Goal: Task Accomplishment & Management: Use online tool/utility

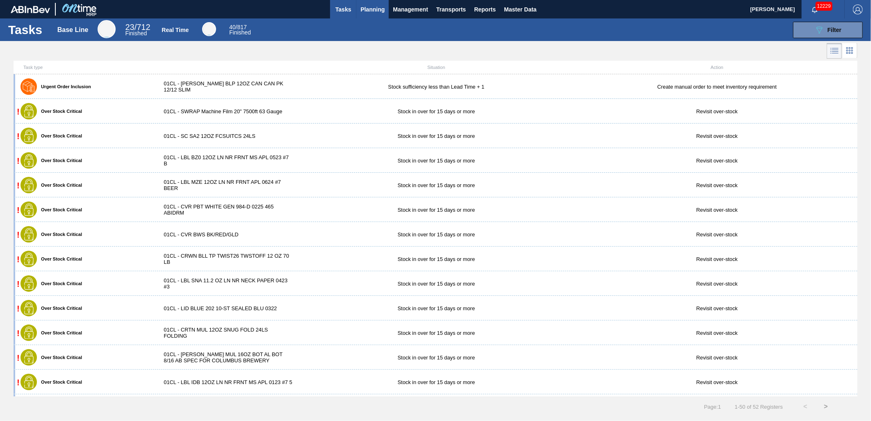
click at [381, 15] on button "Planning" at bounding box center [372, 9] width 32 height 18
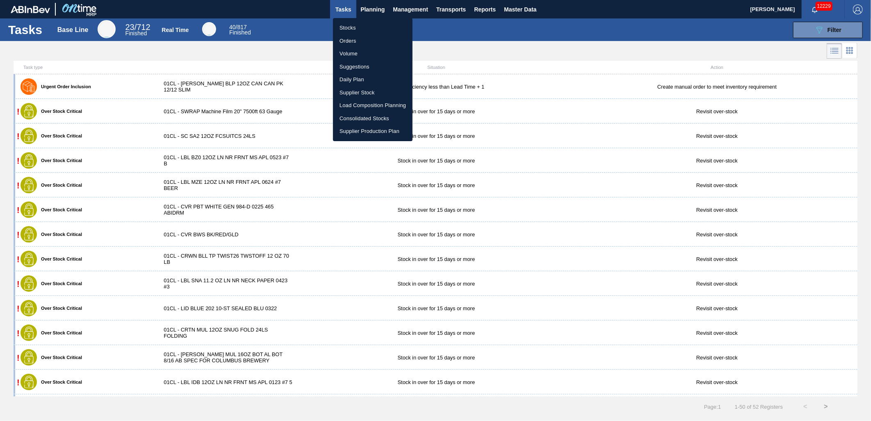
click at [370, 103] on li "Load Composition Planning" at bounding box center [373, 105] width 80 height 13
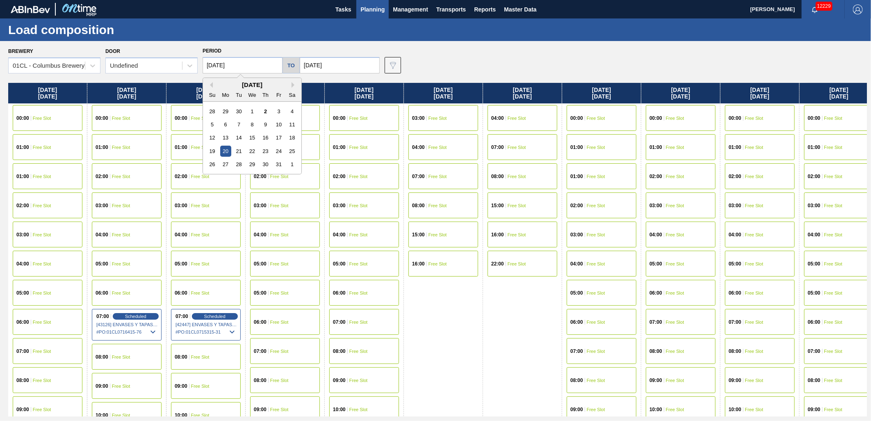
click at [250, 60] on input "[DATE]" at bounding box center [243, 65] width 80 height 16
click at [265, 112] on div "2" at bounding box center [265, 111] width 11 height 11
type input "[DATE]"
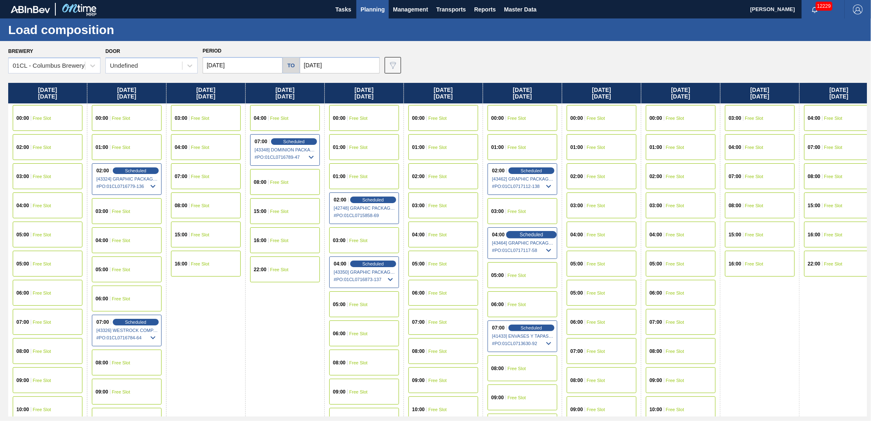
click at [529, 237] on span "Scheduled" at bounding box center [531, 234] width 23 height 5
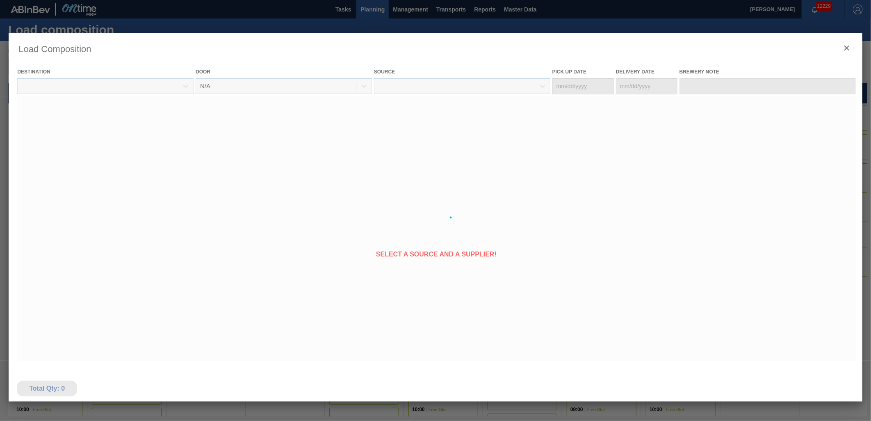
type Date "[DATE]"
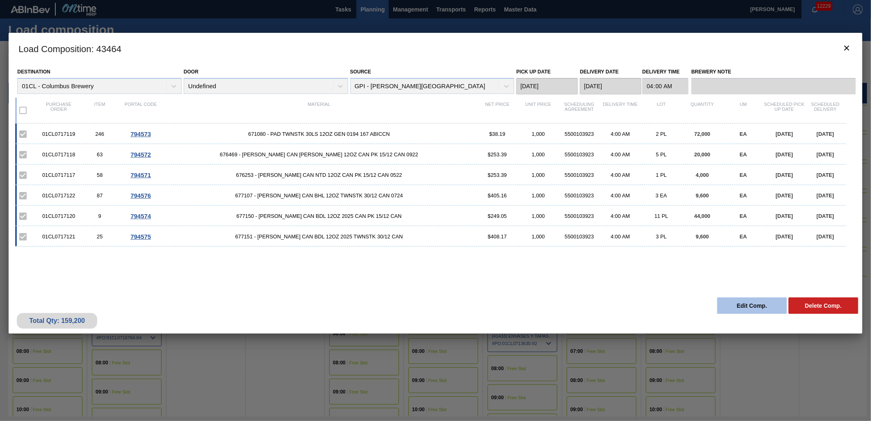
click at [751, 308] on button "Edit Comp." at bounding box center [752, 305] width 70 height 16
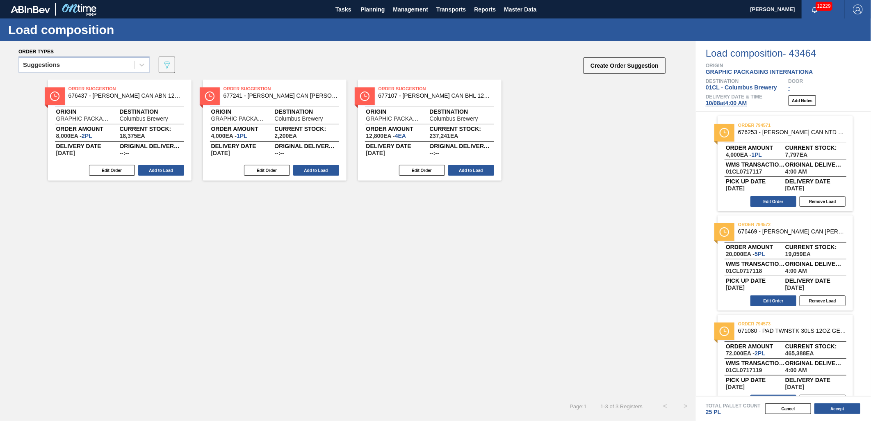
drag, startPoint x: 137, startPoint y: 68, endPoint x: 130, endPoint y: 71, distance: 7.5
click at [136, 68] on div at bounding box center [142, 64] width 15 height 15
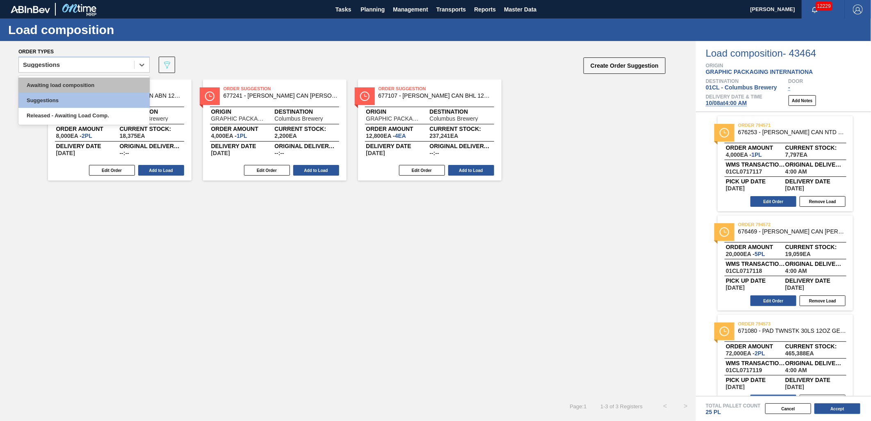
click at [116, 86] on div "Awaiting load composition" at bounding box center [83, 85] width 131 height 15
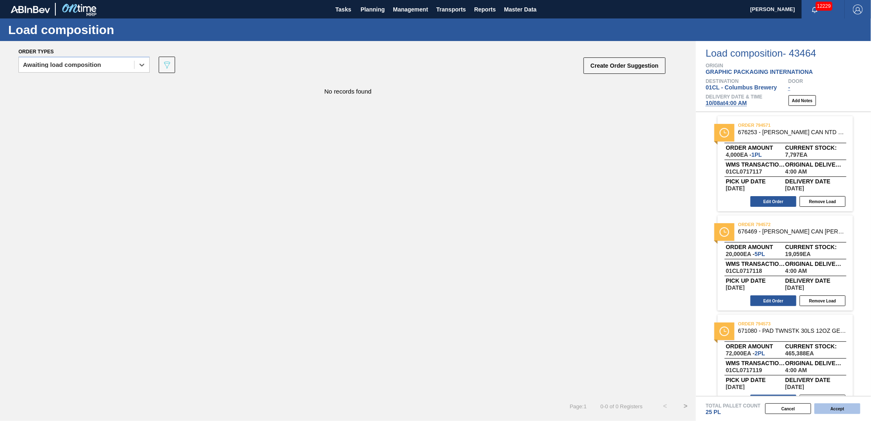
click at [834, 409] on button "Accept" at bounding box center [838, 408] width 46 height 11
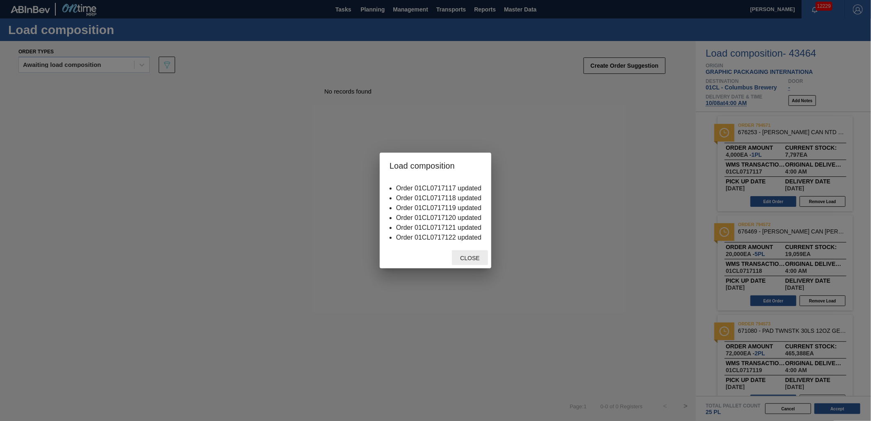
click at [475, 254] on div "Close" at bounding box center [470, 257] width 36 height 15
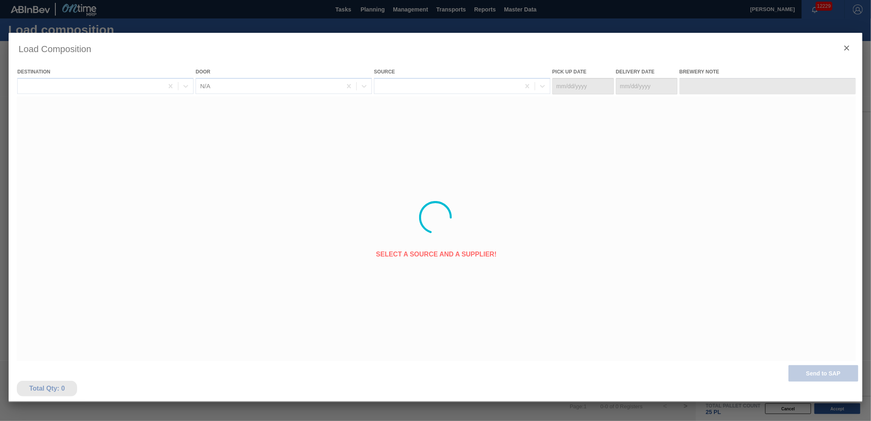
type Date "[DATE]"
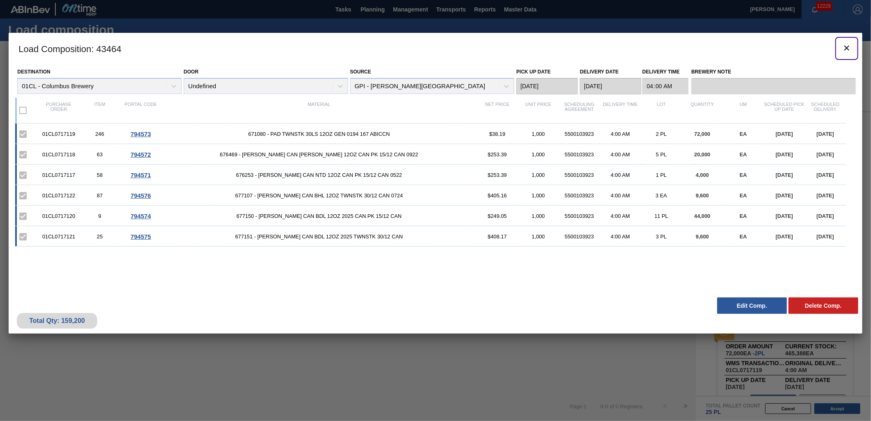
click at [847, 50] on icon "botão de ícone" at bounding box center [847, 48] width 10 height 10
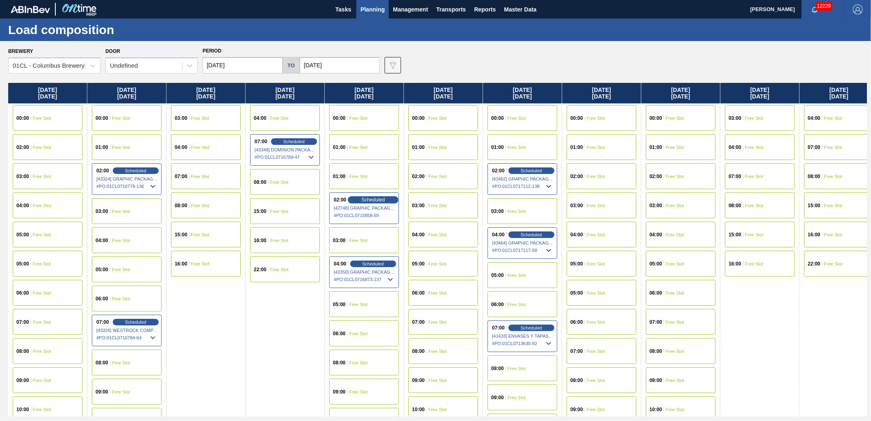
click at [370, 200] on span "Scheduled" at bounding box center [372, 199] width 23 height 5
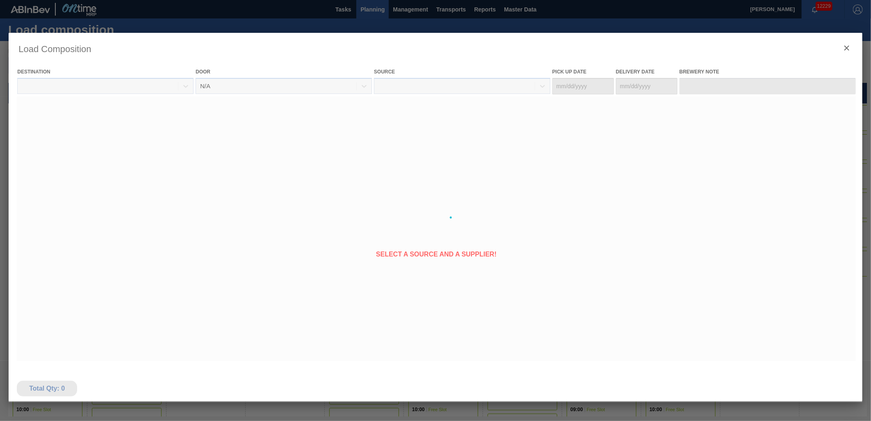
type Date "[DATE]"
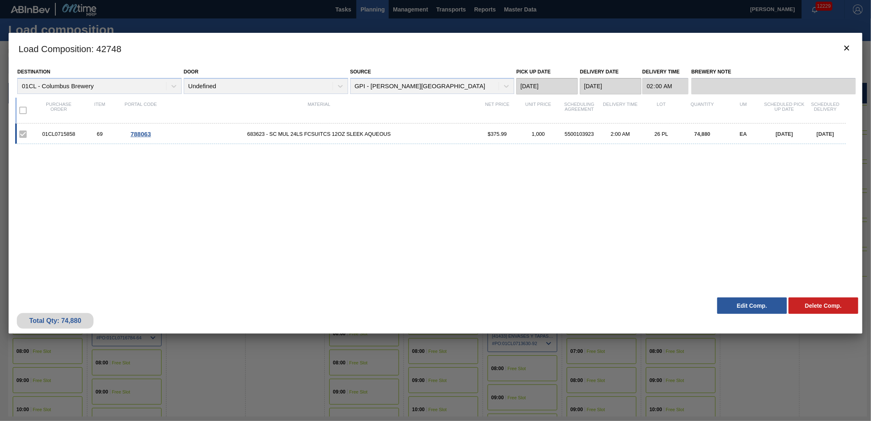
click at [736, 308] on button "Edit Comp." at bounding box center [752, 305] width 70 height 16
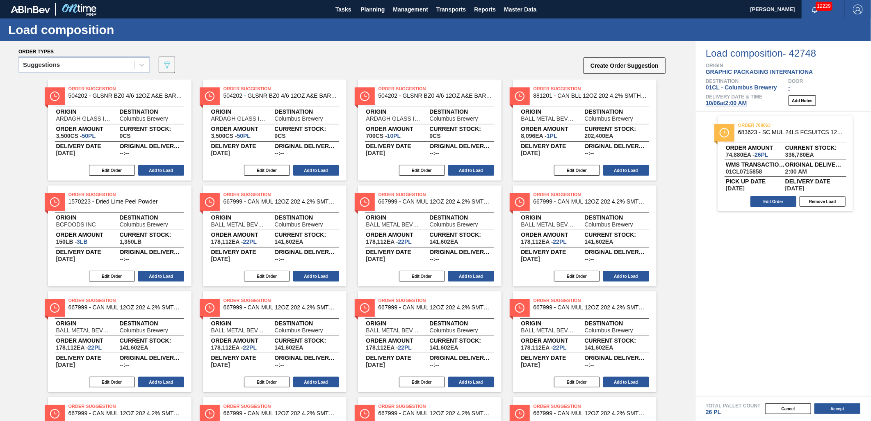
click at [123, 66] on div "Suggestions" at bounding box center [76, 65] width 115 height 12
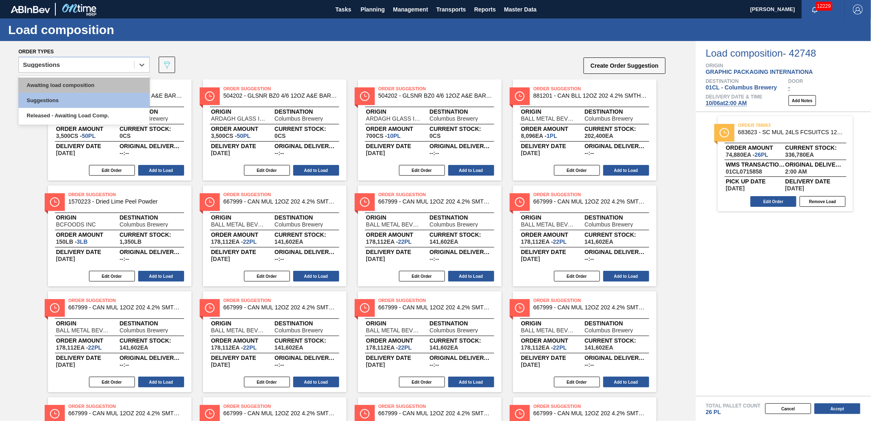
click at [93, 85] on div "Awaiting load composition" at bounding box center [83, 85] width 131 height 15
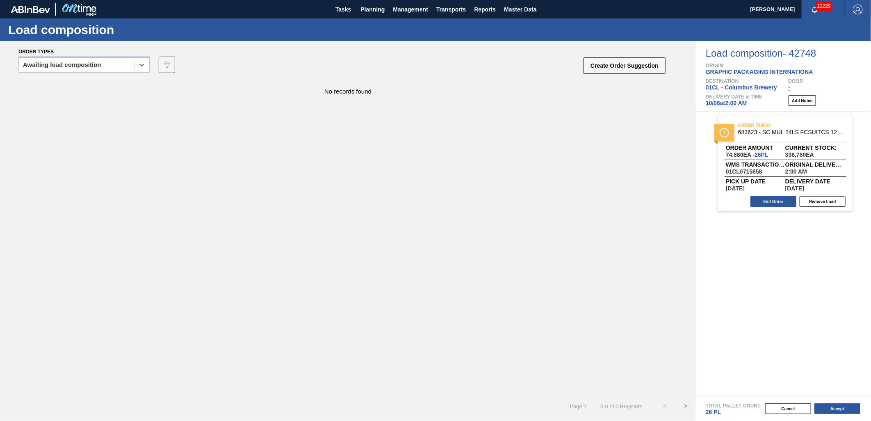
click at [133, 65] on div "Awaiting load composition" at bounding box center [76, 65] width 115 height 12
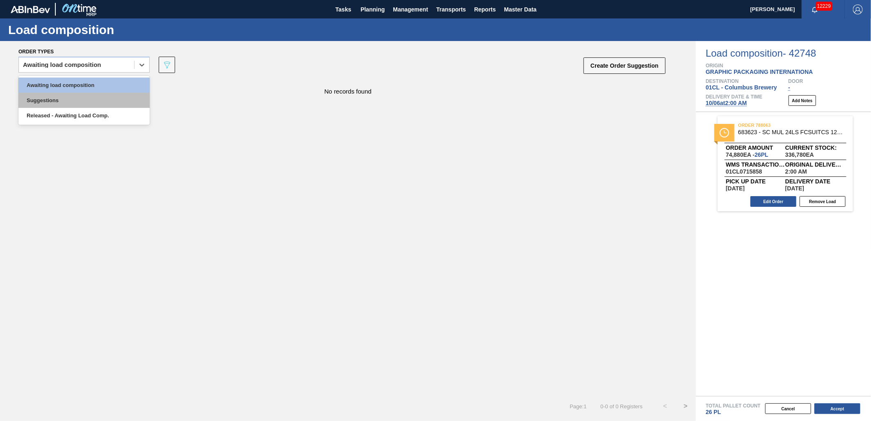
click at [79, 97] on div "Suggestions" at bounding box center [83, 100] width 131 height 15
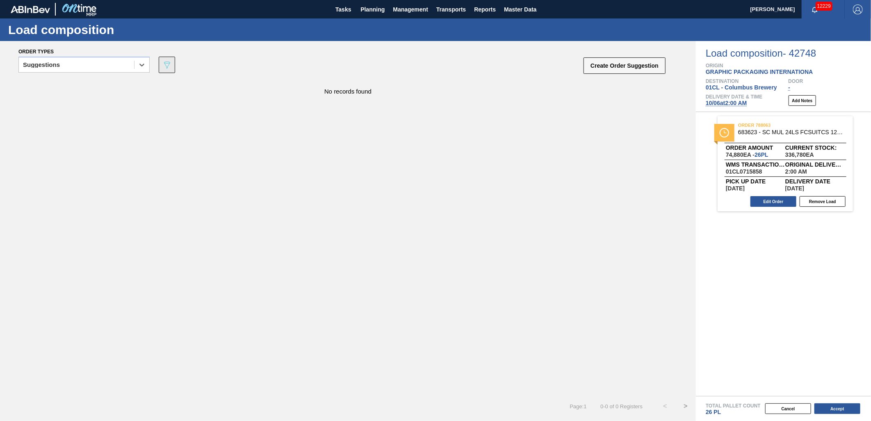
click at [170, 64] on icon "089F7B8B-B2A5-4AFE-B5C0-19BA573D28AC" at bounding box center [167, 65] width 10 height 10
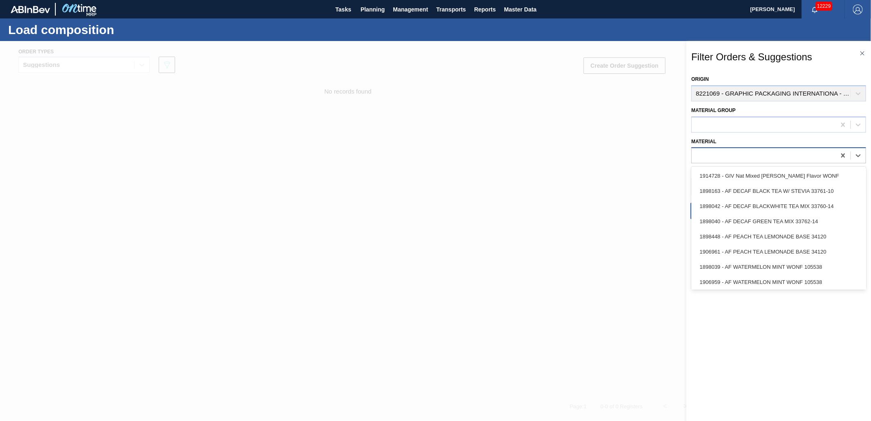
click at [740, 152] on div at bounding box center [764, 156] width 144 height 12
type input "677107"
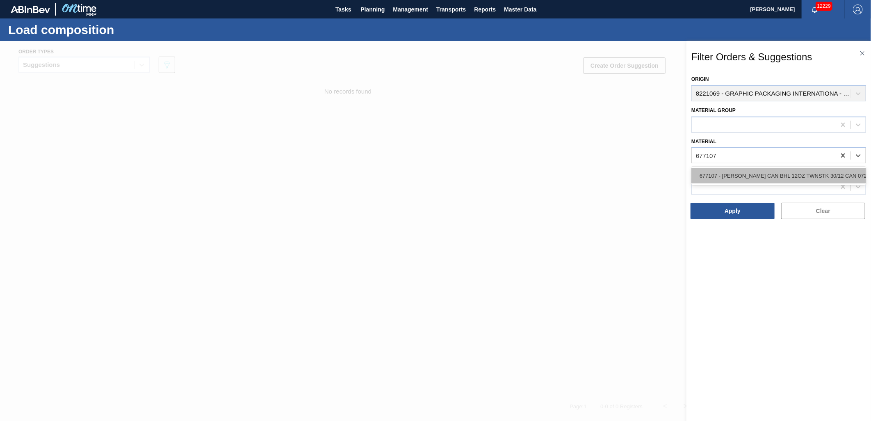
click at [759, 177] on div "677107 - [PERSON_NAME] CAN BHL 12OZ TWNSTK 30/12 CAN 0724" at bounding box center [779, 175] width 175 height 15
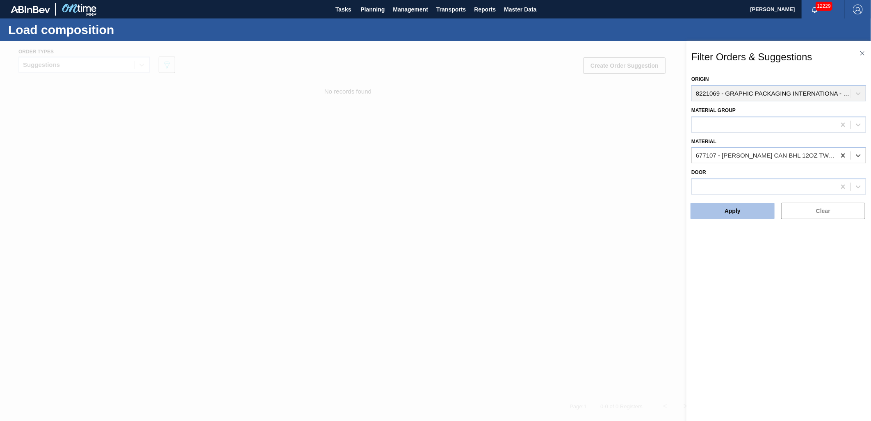
click at [729, 215] on button "Apply" at bounding box center [733, 211] width 84 height 16
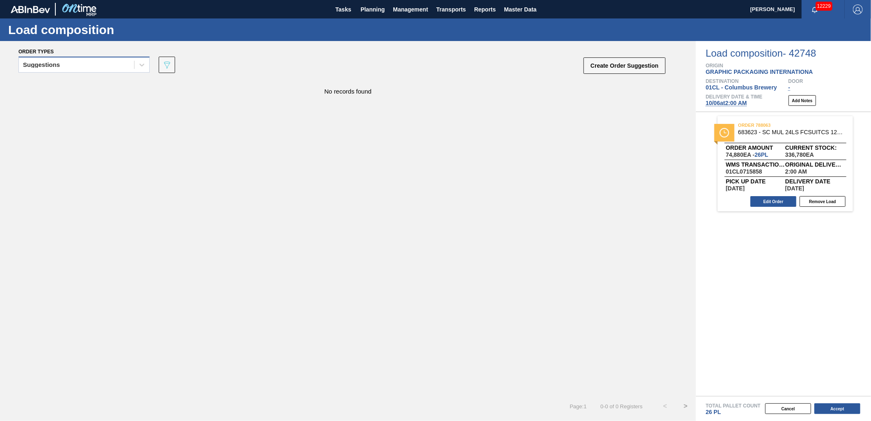
click at [89, 62] on div "Suggestions" at bounding box center [76, 65] width 115 height 12
click at [619, 66] on button "Create Order Suggestion" at bounding box center [625, 65] width 82 height 16
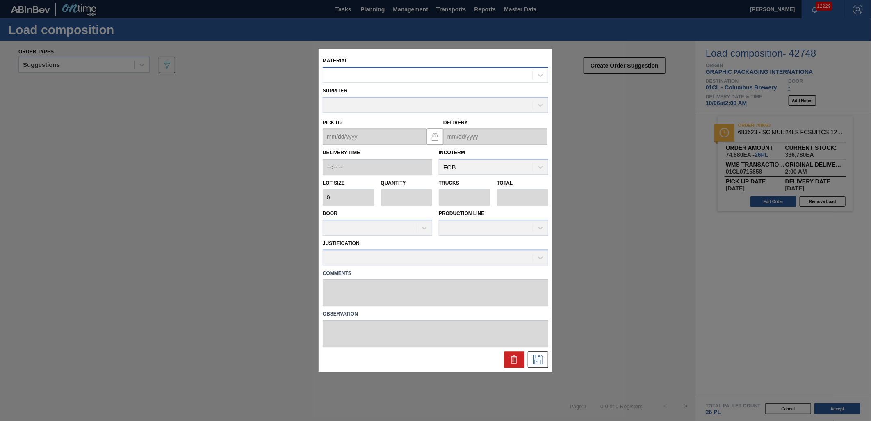
click at [390, 71] on div at bounding box center [428, 75] width 210 height 12
type input "677107"
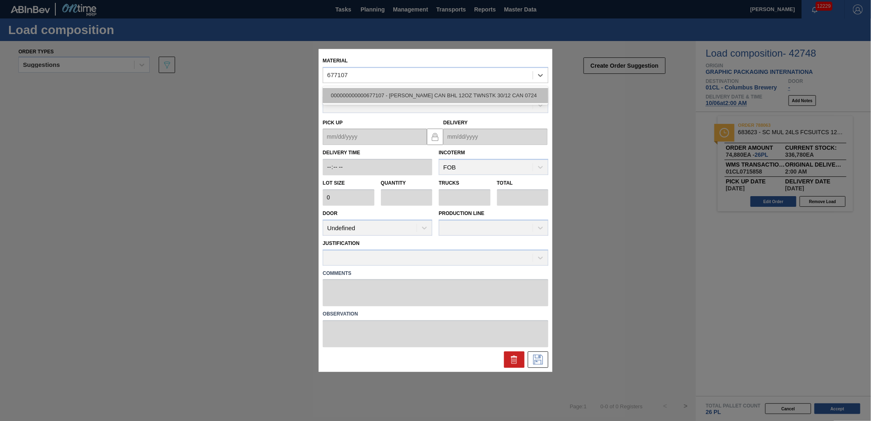
click at [402, 92] on div "000000000000677107 - [PERSON_NAME] CAN BHL 12OZ TWNSTK 30/12 CAN 0724" at bounding box center [436, 95] width 226 height 15
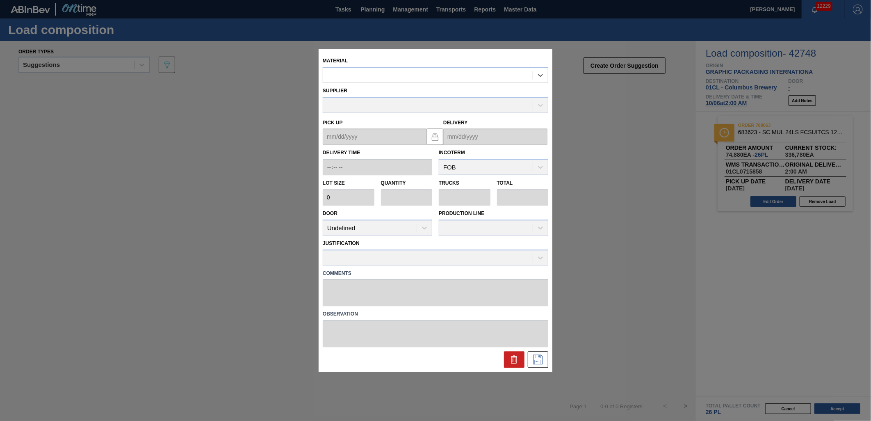
type input "3,200"
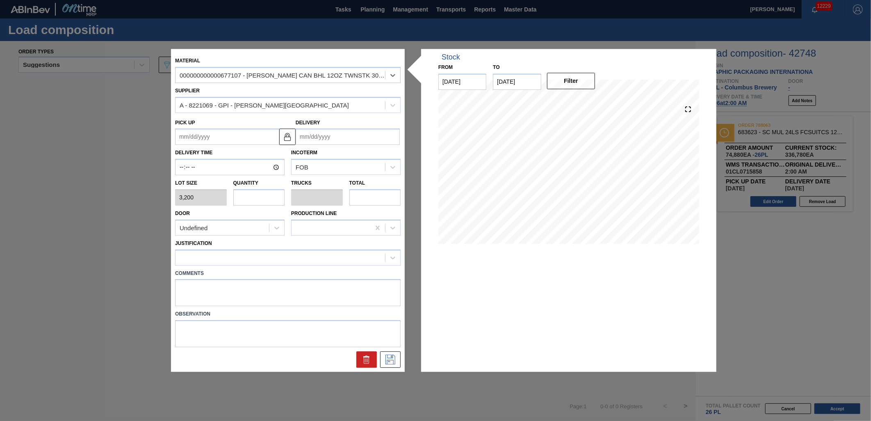
click at [348, 141] on input "Delivery" at bounding box center [348, 137] width 104 height 16
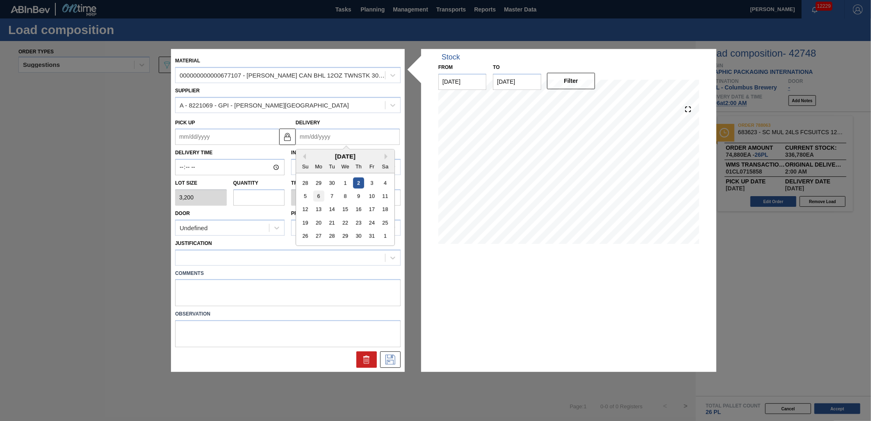
click at [319, 198] on div "6" at bounding box center [318, 196] width 11 height 11
type up "[DATE]"
type input "[DATE]"
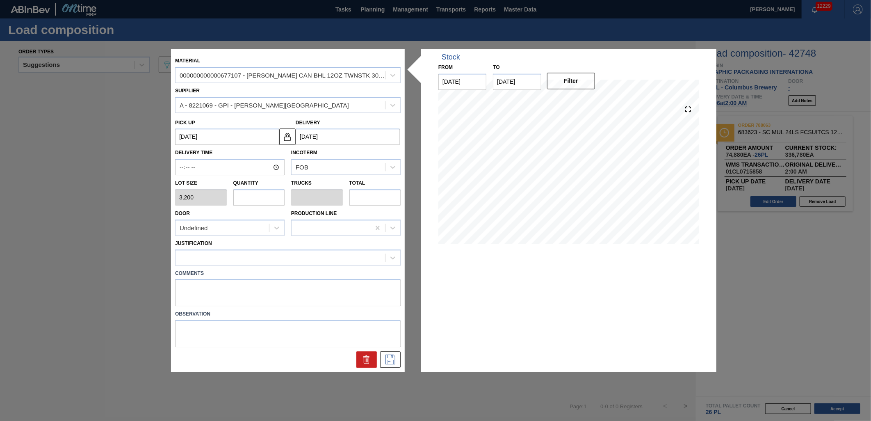
click at [245, 199] on input "text" at bounding box center [259, 197] width 52 height 16
type input "1"
type input "0.038"
type input "3,200"
type input "13"
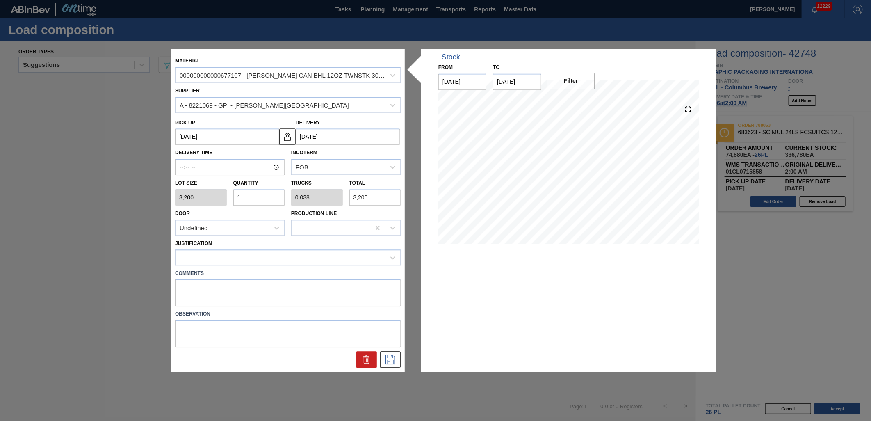
type input "0.5"
type input "41,600"
type input "13"
click at [270, 258] on div at bounding box center [281, 257] width 210 height 12
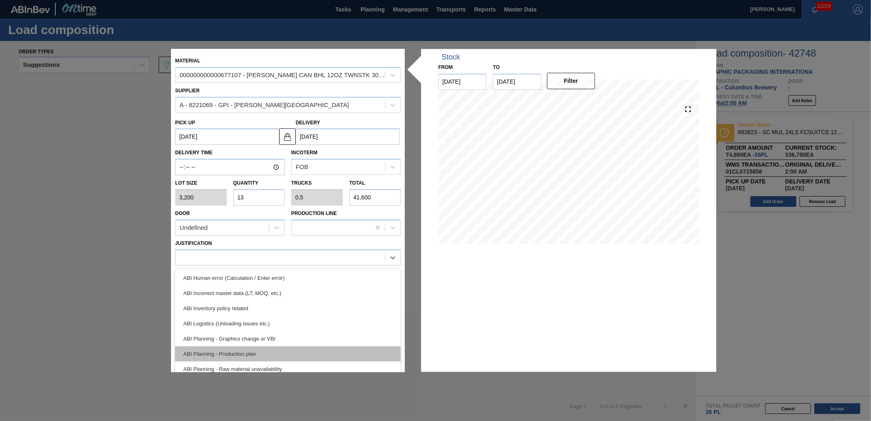
click at [279, 349] on div "ABI Planning - Production plan" at bounding box center [288, 353] width 226 height 15
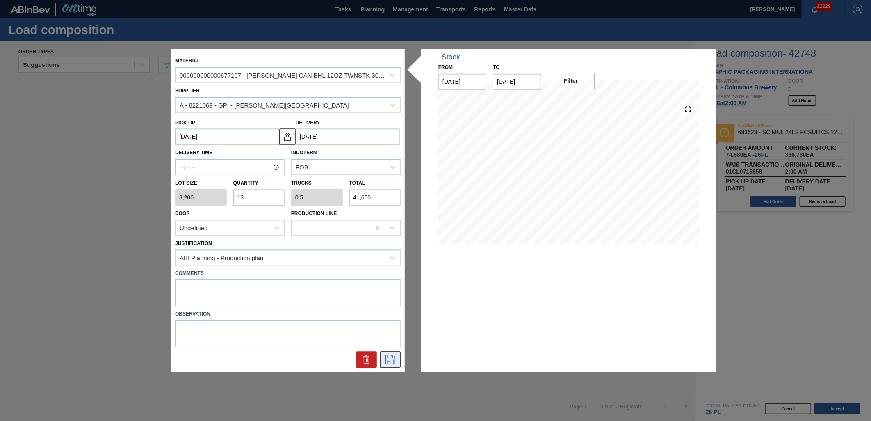
click at [395, 357] on icon at bounding box center [390, 360] width 13 height 10
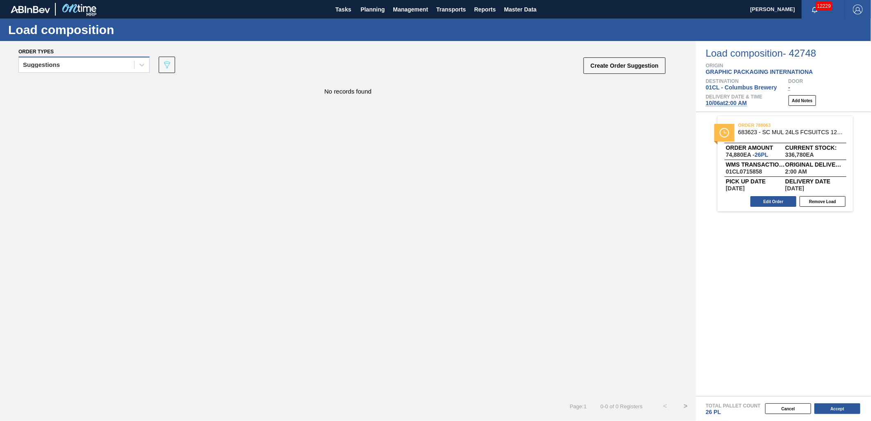
click at [91, 62] on div "Suggestions" at bounding box center [76, 65] width 115 height 12
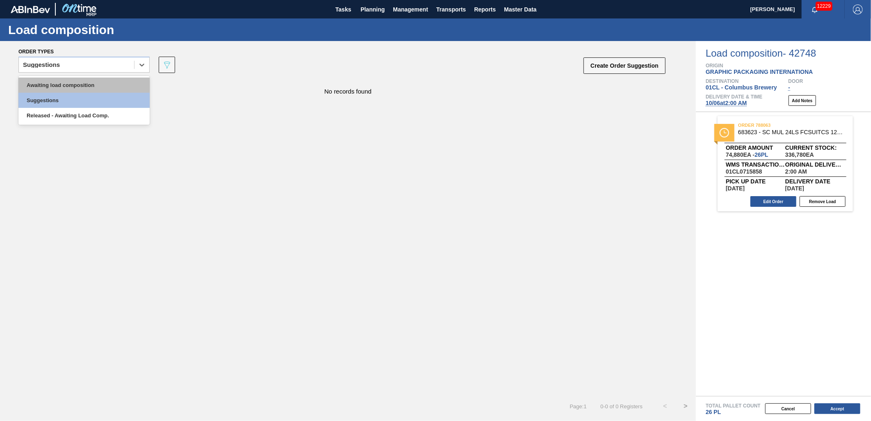
click at [80, 88] on div "Awaiting load composition" at bounding box center [83, 85] width 131 height 15
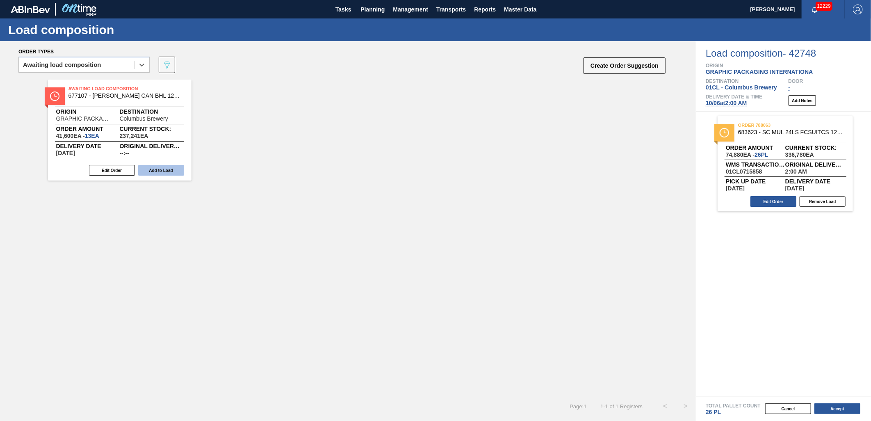
click at [156, 167] on button "Add to Load" at bounding box center [161, 170] width 46 height 11
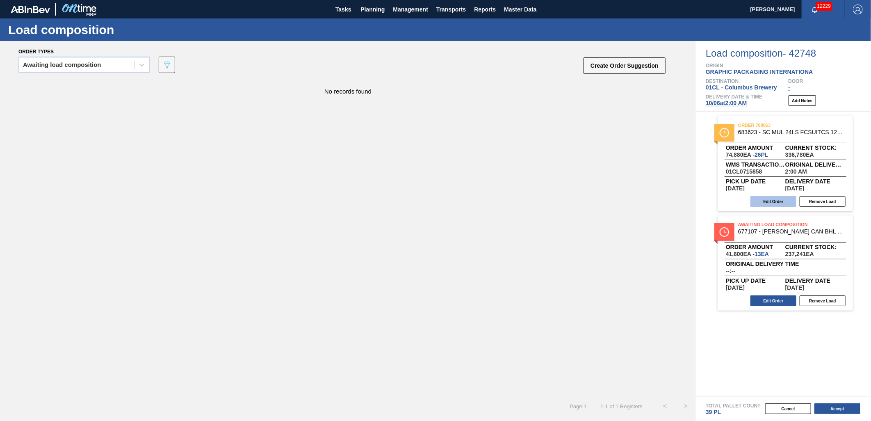
click at [763, 200] on button "Edit Order" at bounding box center [774, 201] width 46 height 11
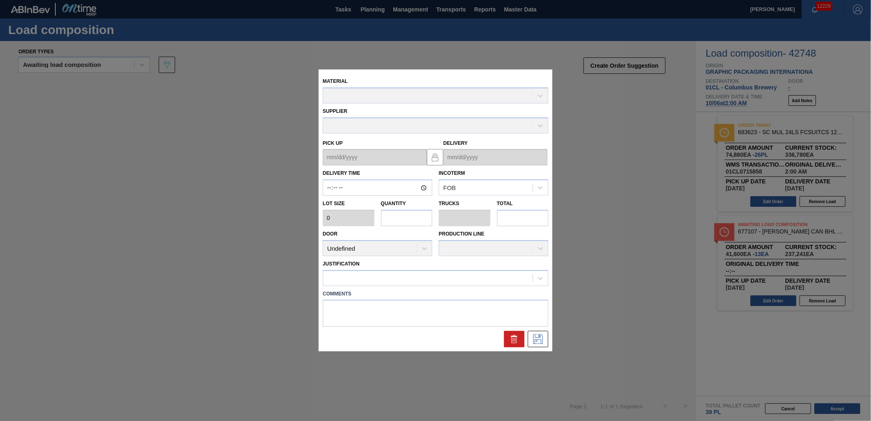
type input "02:00:00"
type input "2,880"
type input "26"
type input "1"
type input "74,880"
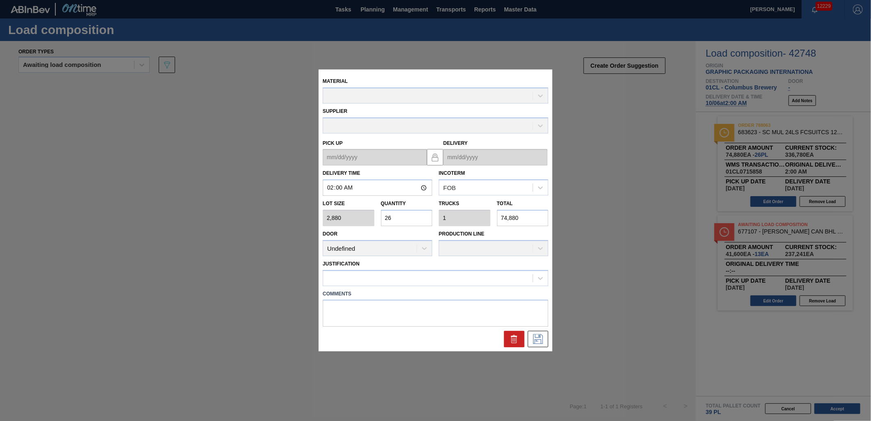
type up "[DATE]"
type input "[DATE]"
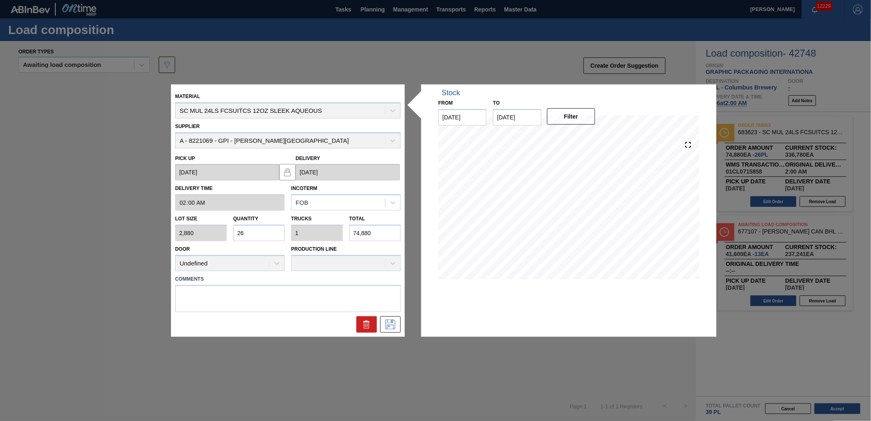
click at [265, 234] on input "26" at bounding box center [259, 233] width 52 height 16
type input "2"
type input "0.077"
type input "5,760"
type input "0"
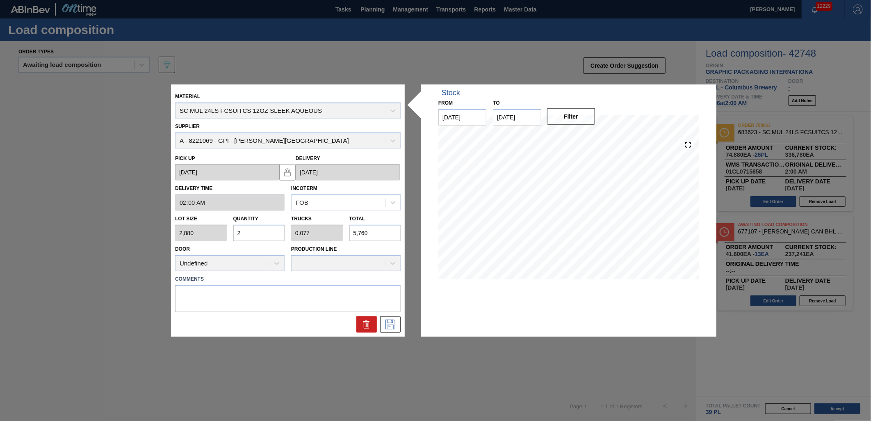
type input "0"
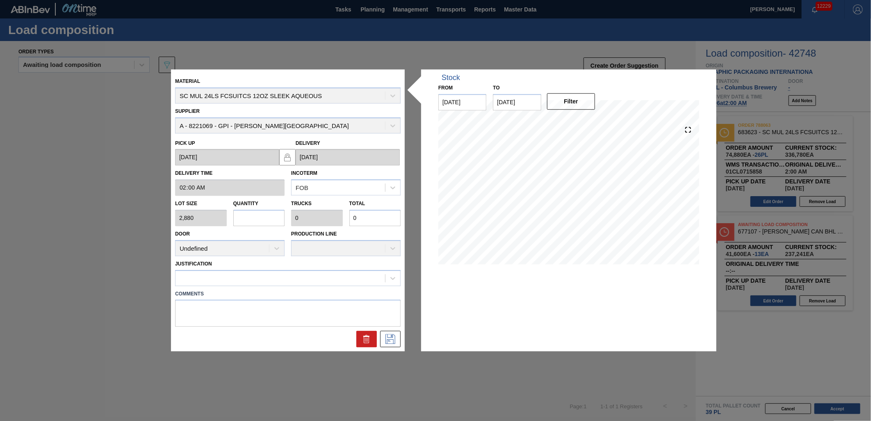
type input "1"
type input "0.038"
type input "2,880"
type input "13"
type input "0.5"
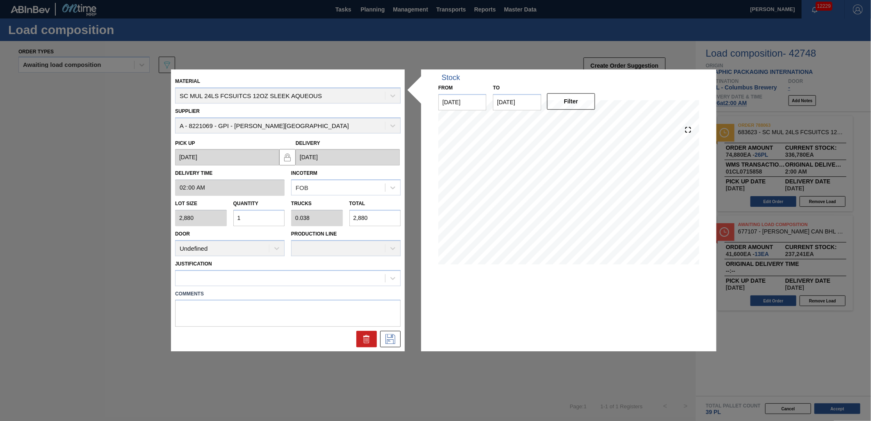
type input "37,440"
type input "13"
click at [391, 336] on icon at bounding box center [390, 338] width 4 height 7
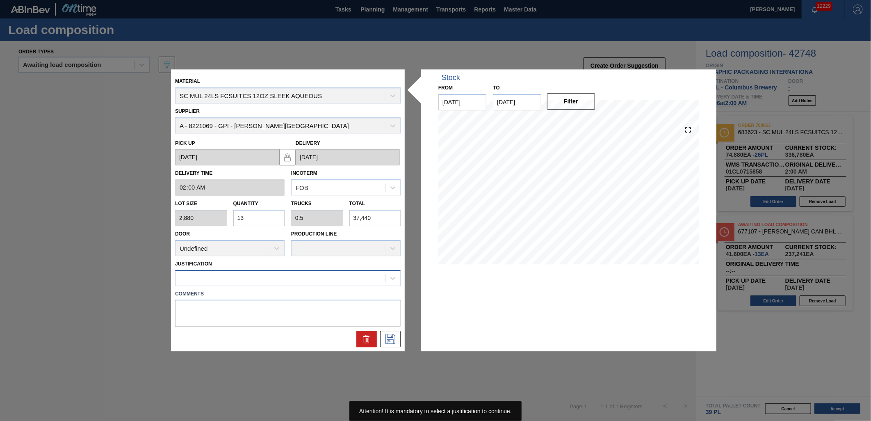
click at [355, 278] on div at bounding box center [281, 278] width 210 height 12
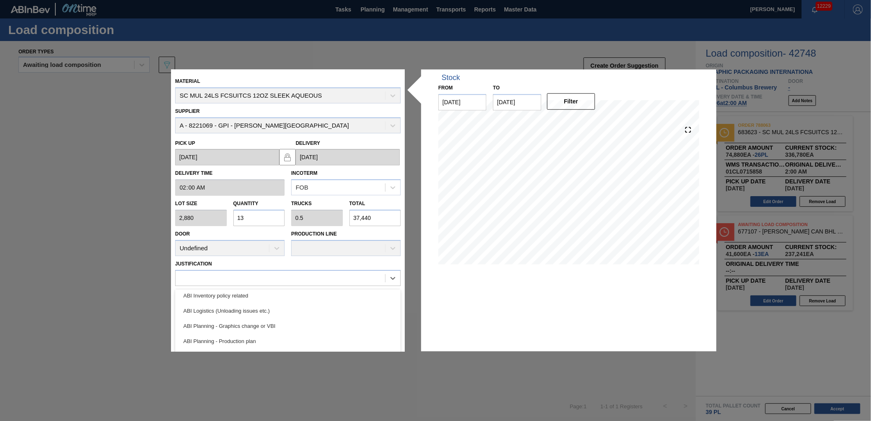
scroll to position [46, 0]
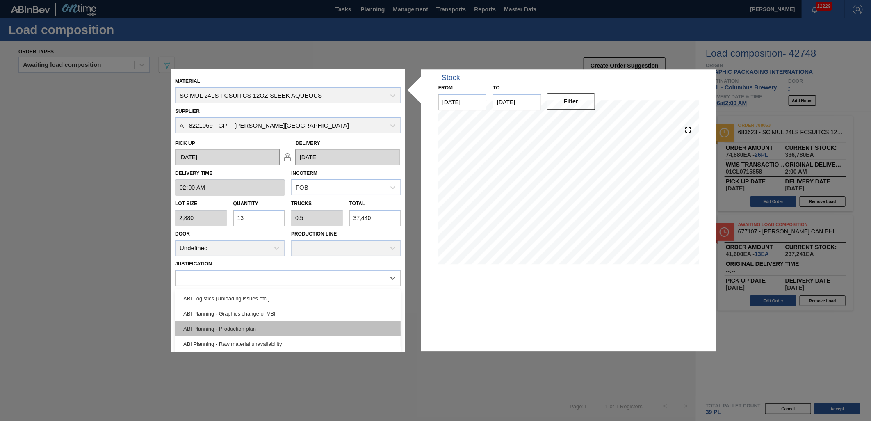
click at [327, 324] on div "ABI Planning - Production plan" at bounding box center [288, 328] width 226 height 15
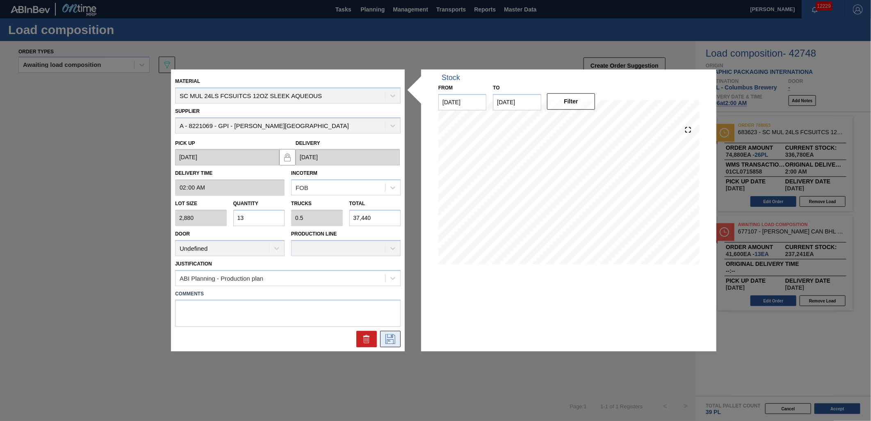
click at [393, 339] on icon at bounding box center [391, 339] width 10 height 10
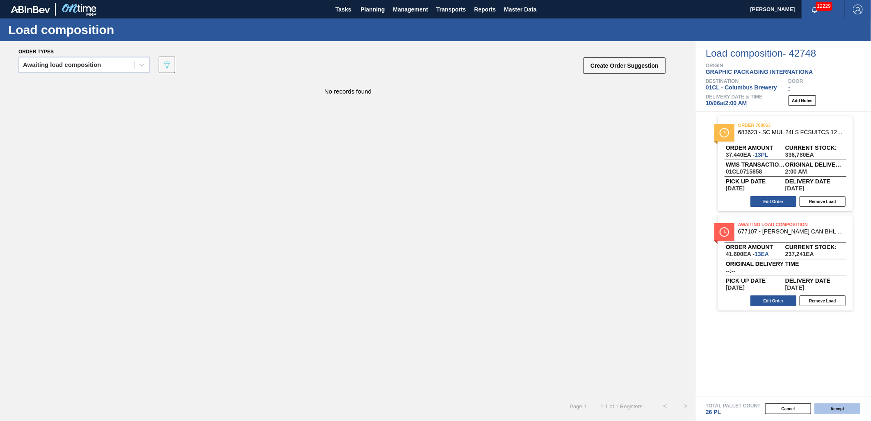
click at [834, 409] on button "Accept" at bounding box center [838, 408] width 46 height 11
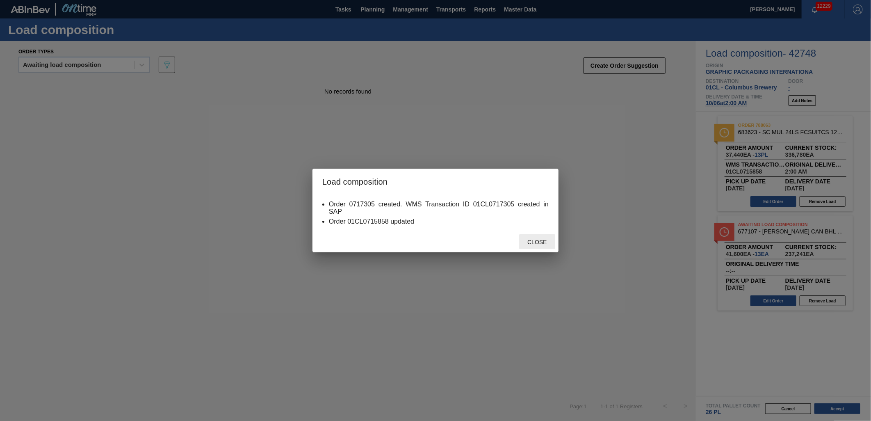
click at [536, 242] on span "Close" at bounding box center [537, 242] width 32 height 7
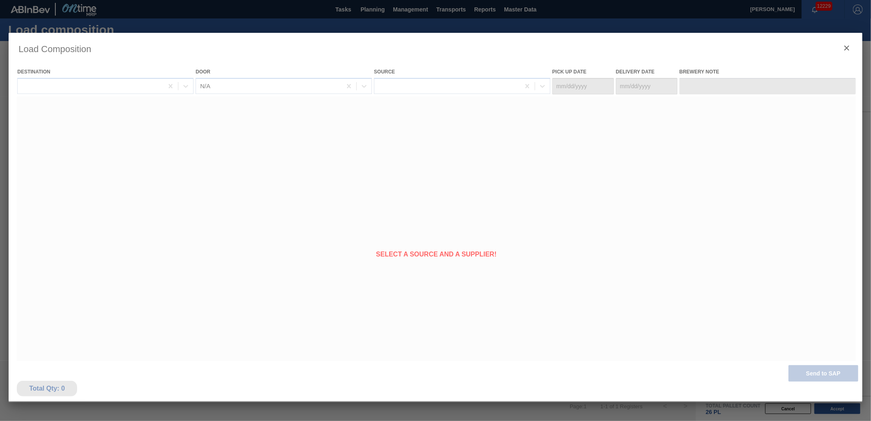
type Date "[DATE]"
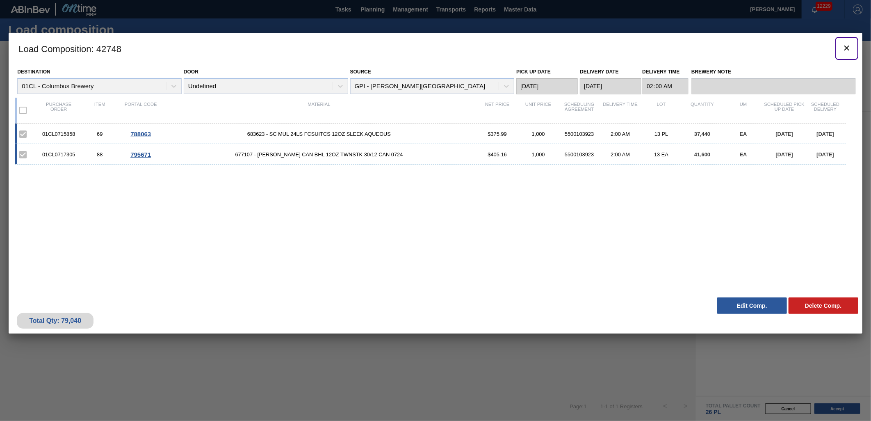
click at [842, 46] on icon "botão de ícone" at bounding box center [847, 48] width 10 height 10
